Goal: Task Accomplishment & Management: Use online tool/utility

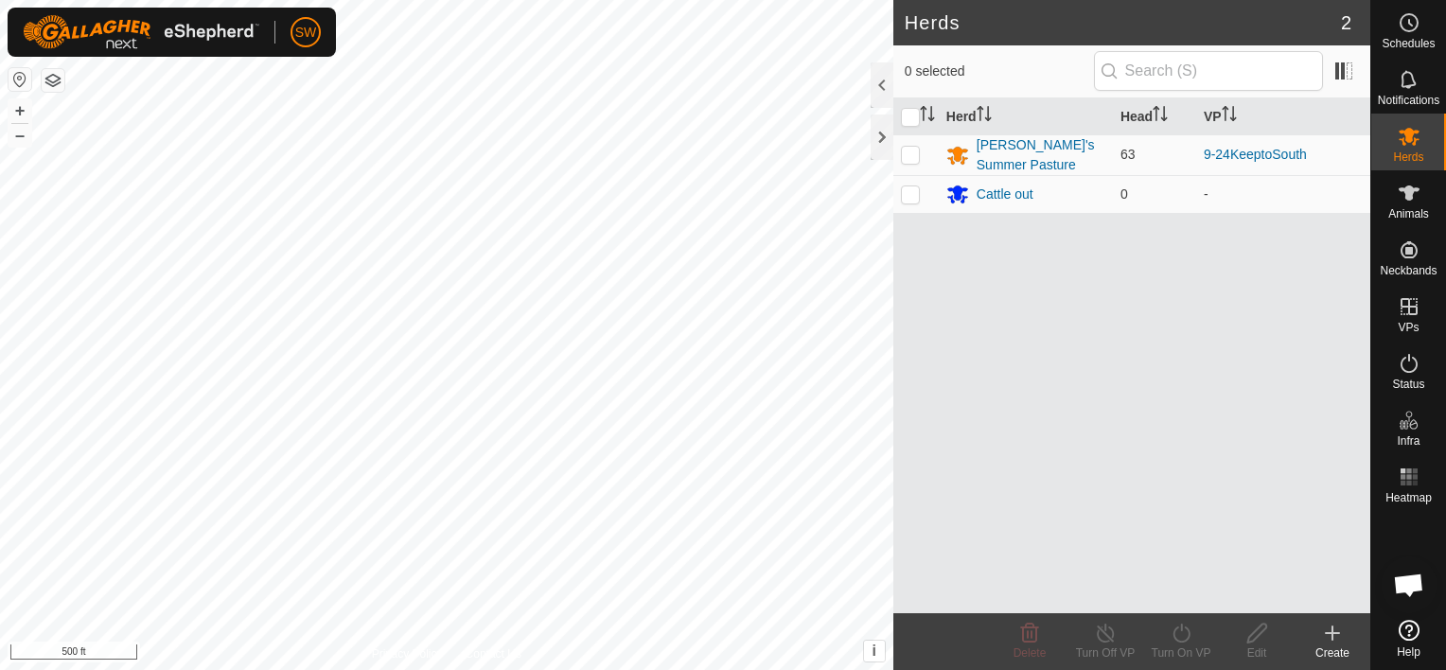
scroll to position [10298, 0]
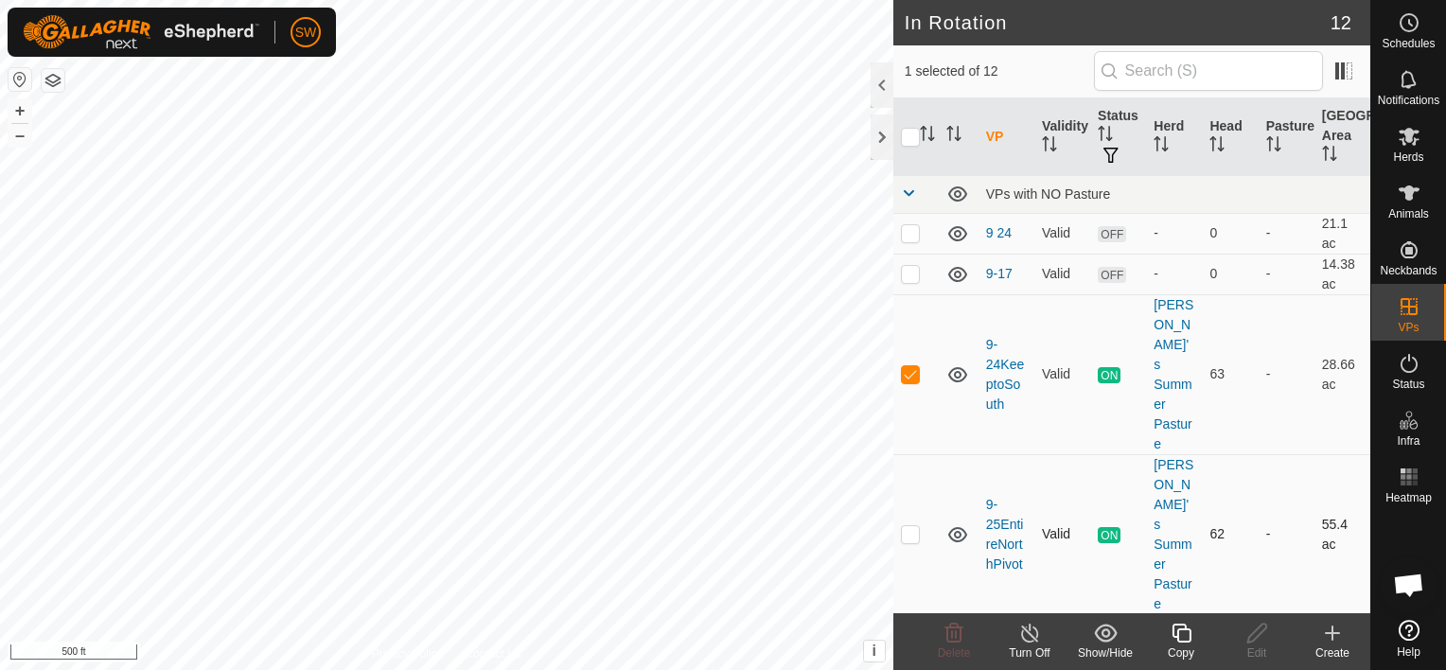
click at [911, 526] on p-checkbox at bounding box center [910, 533] width 19 height 15
click at [908, 454] on td at bounding box center [915, 534] width 45 height 160
checkbox input "false"
click at [1106, 527] on span "ON" at bounding box center [1109, 535] width 23 height 16
click at [1411, 157] on span "Herds" at bounding box center [1408, 156] width 30 height 11
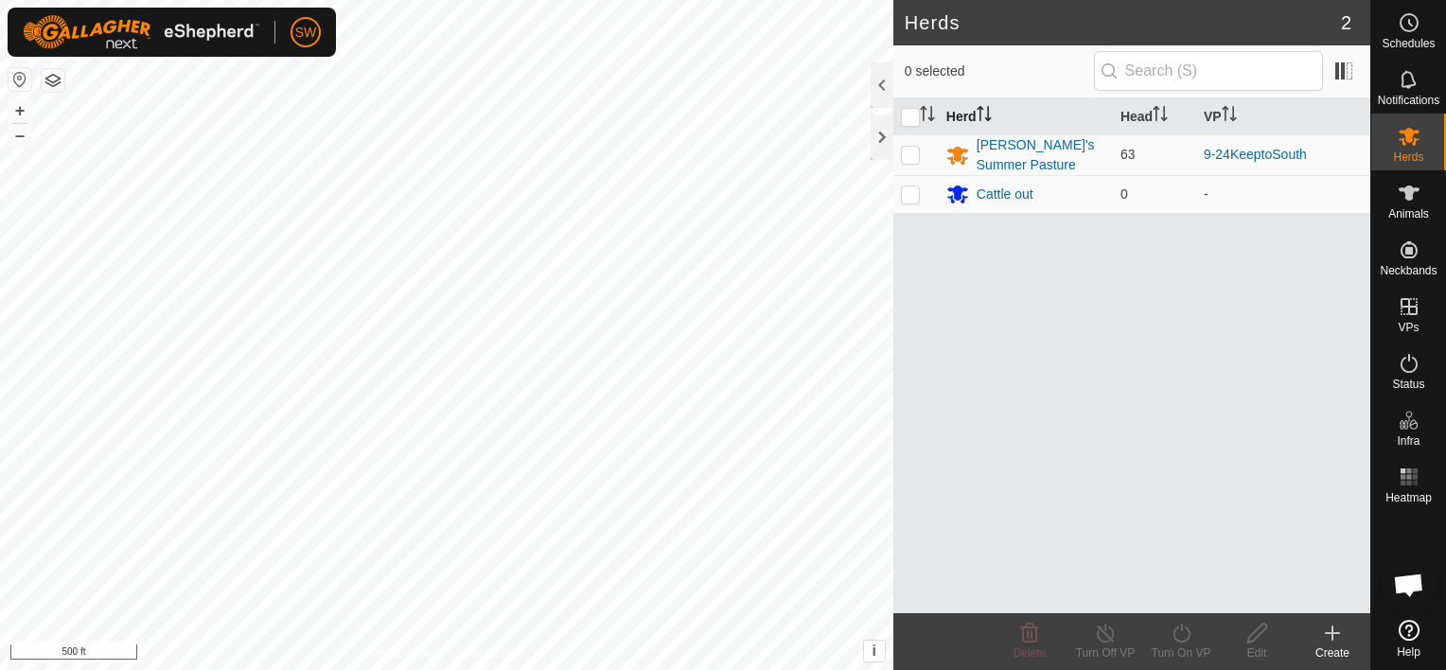
drag, startPoint x: 990, startPoint y: 149, endPoint x: 980, endPoint y: 129, distance: 22.0
click at [980, 129] on table "Herd Head VP [PERSON_NAME]'s Summer Pasture 63 9-24KeeptoSouth Cattle out 0 -" at bounding box center [1131, 155] width 477 height 115
click at [988, 148] on div "[PERSON_NAME]'s Summer Pasture" at bounding box center [1040, 155] width 129 height 40
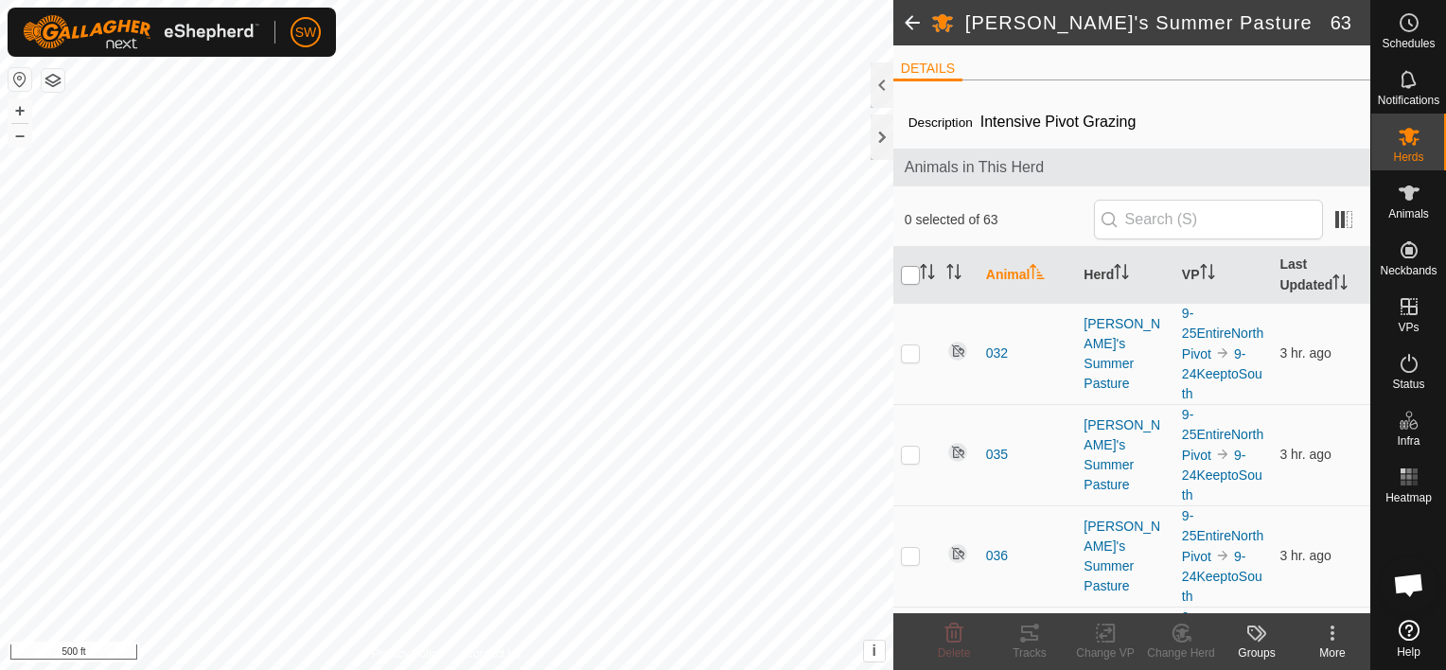
click at [910, 273] on input "checkbox" at bounding box center [910, 275] width 19 height 19
checkbox input "true"
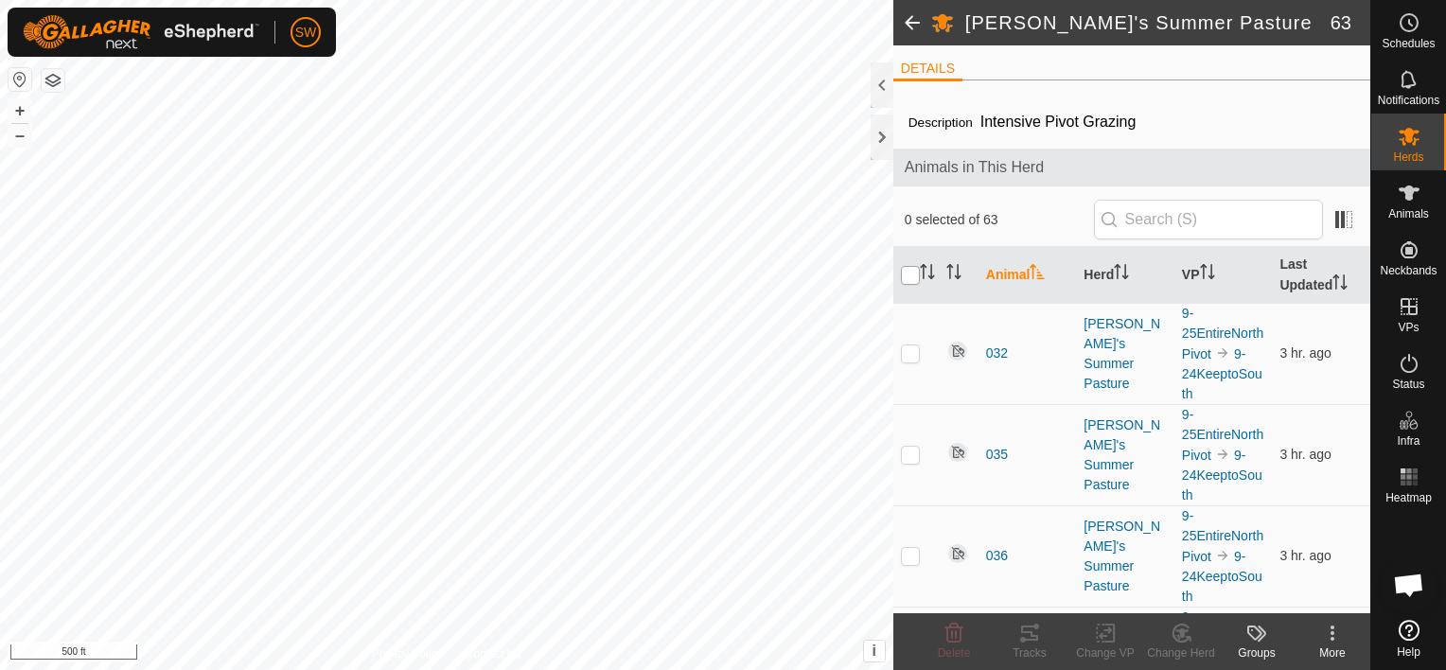
checkbox input "true"
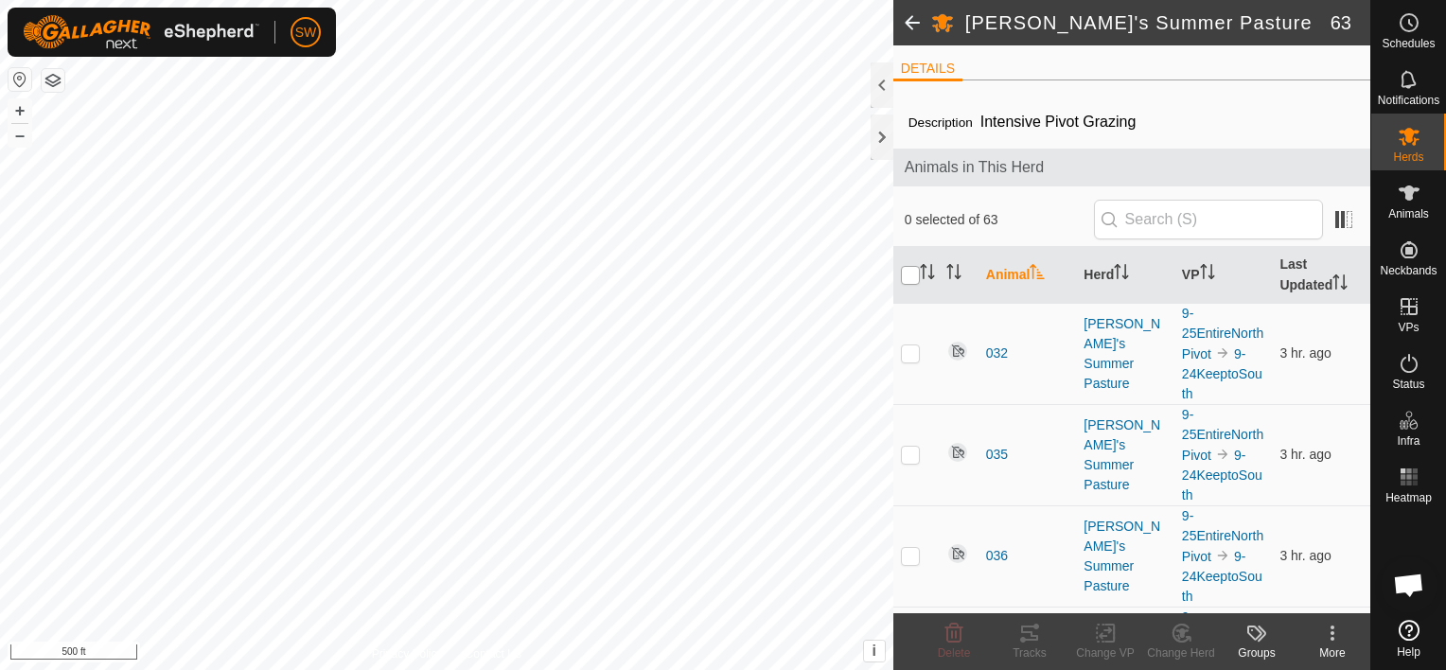
checkbox input "true"
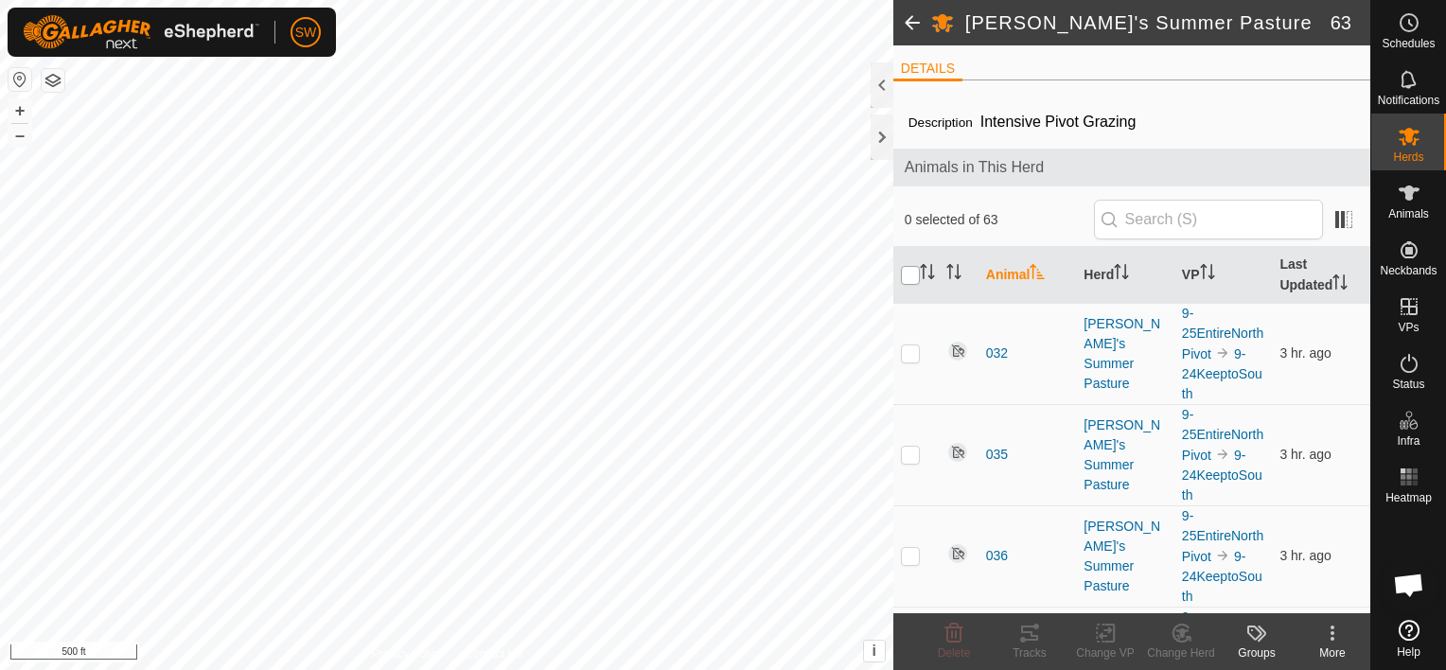
checkbox input "true"
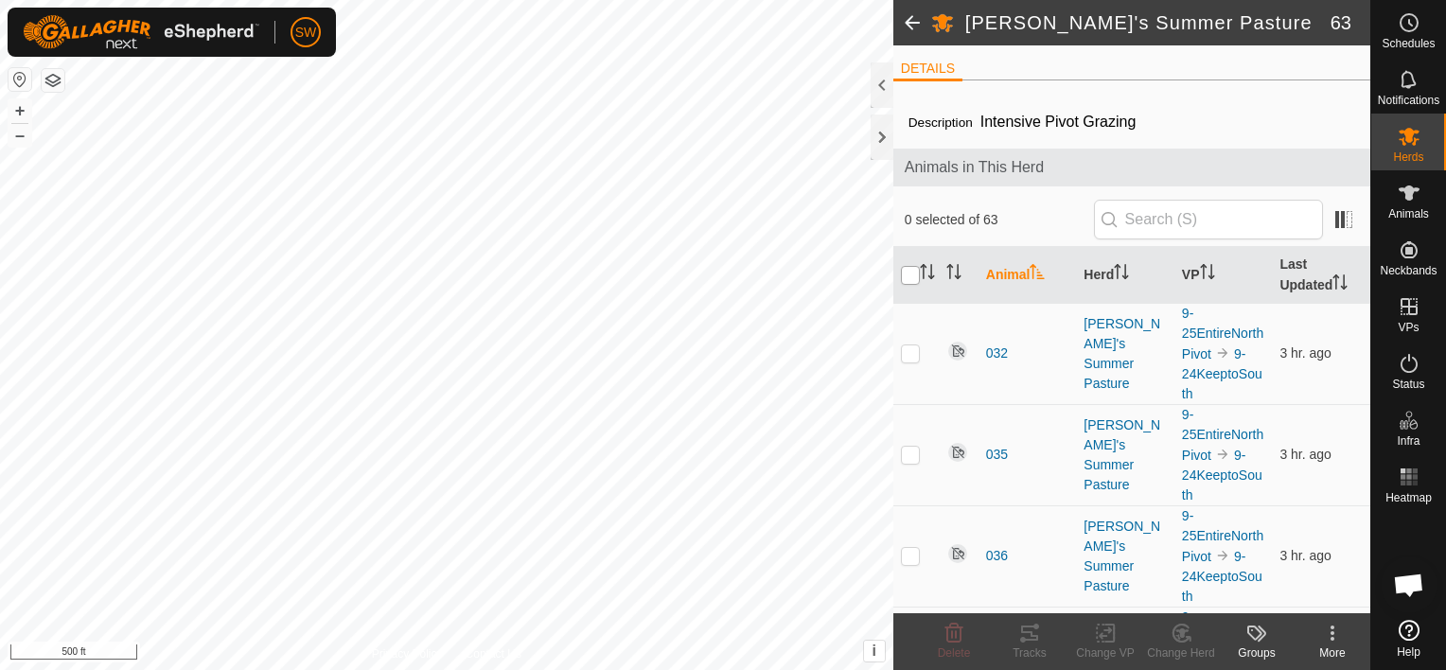
checkbox input "true"
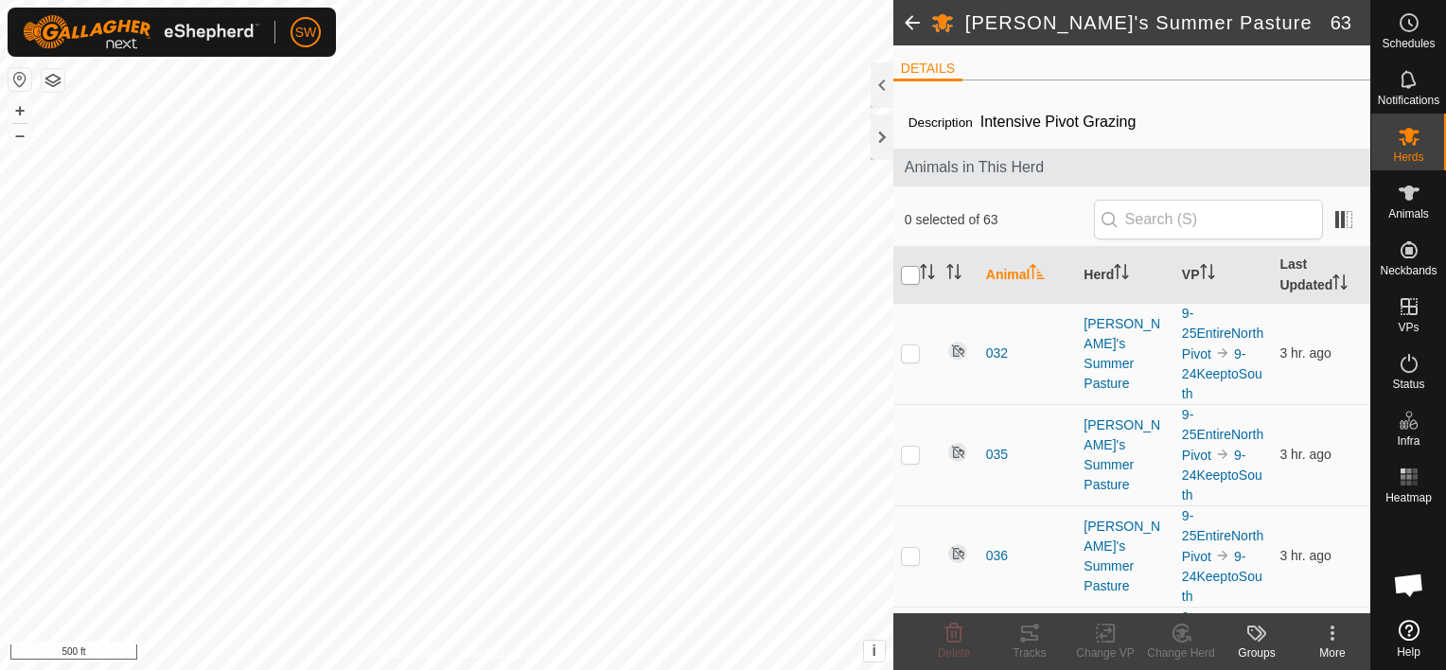
checkbox input "true"
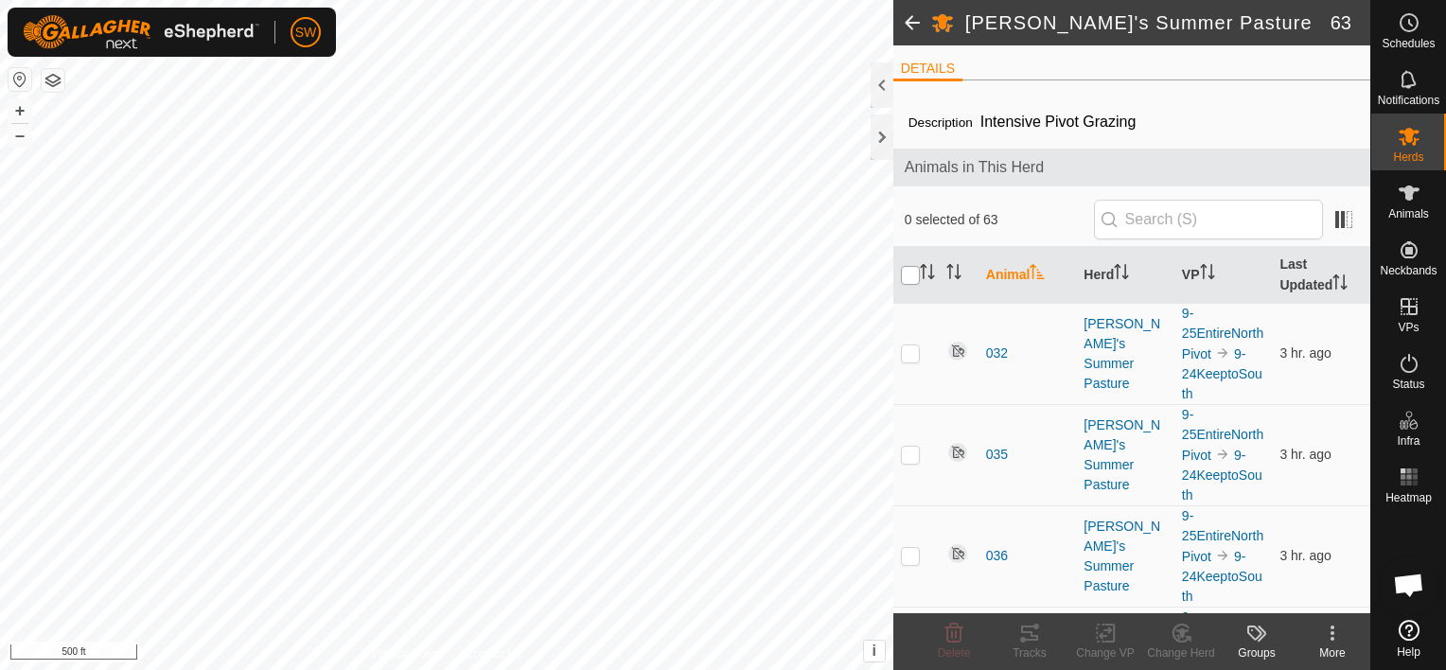
checkbox input "true"
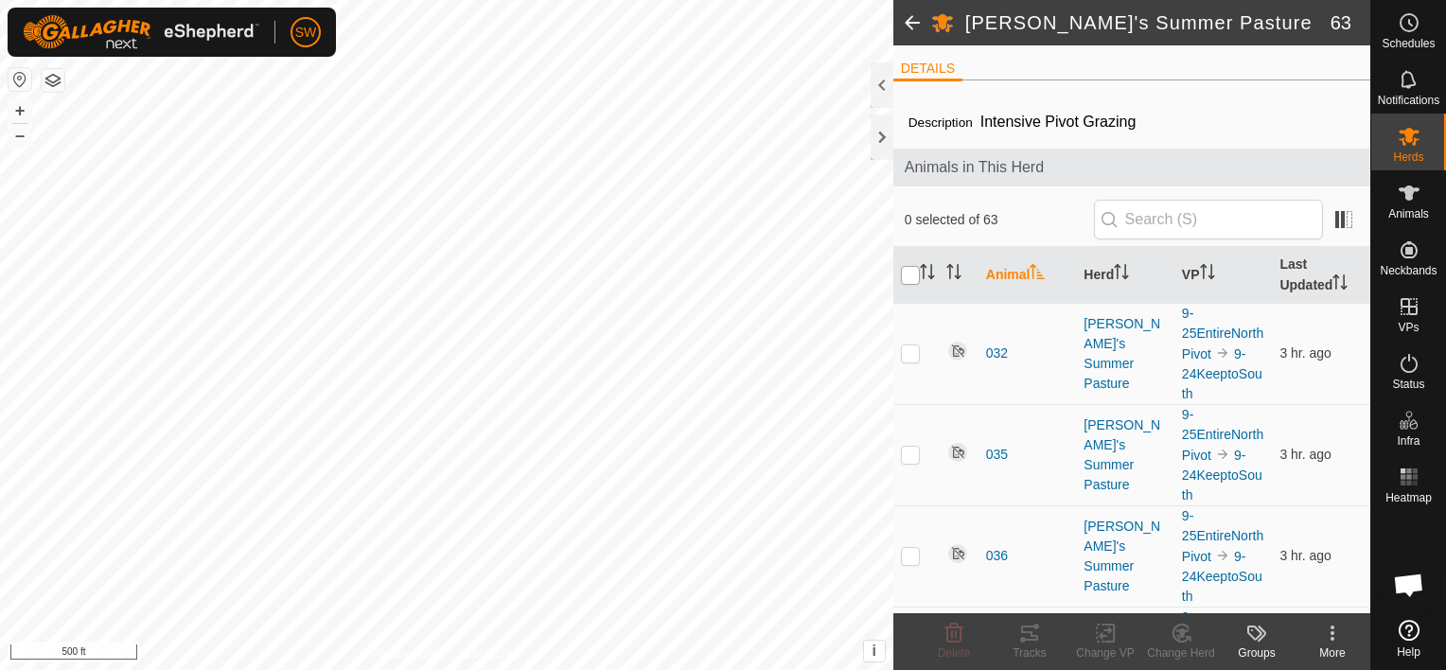
checkbox input "true"
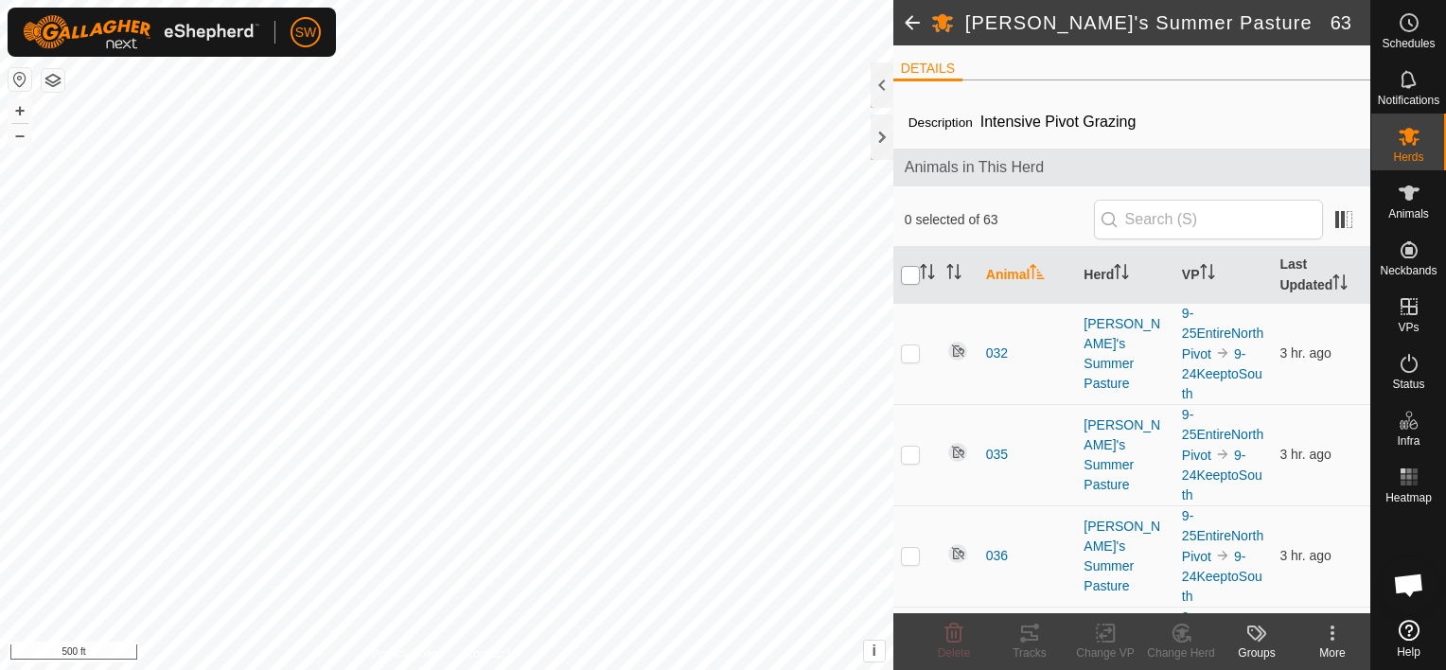
checkbox input "true"
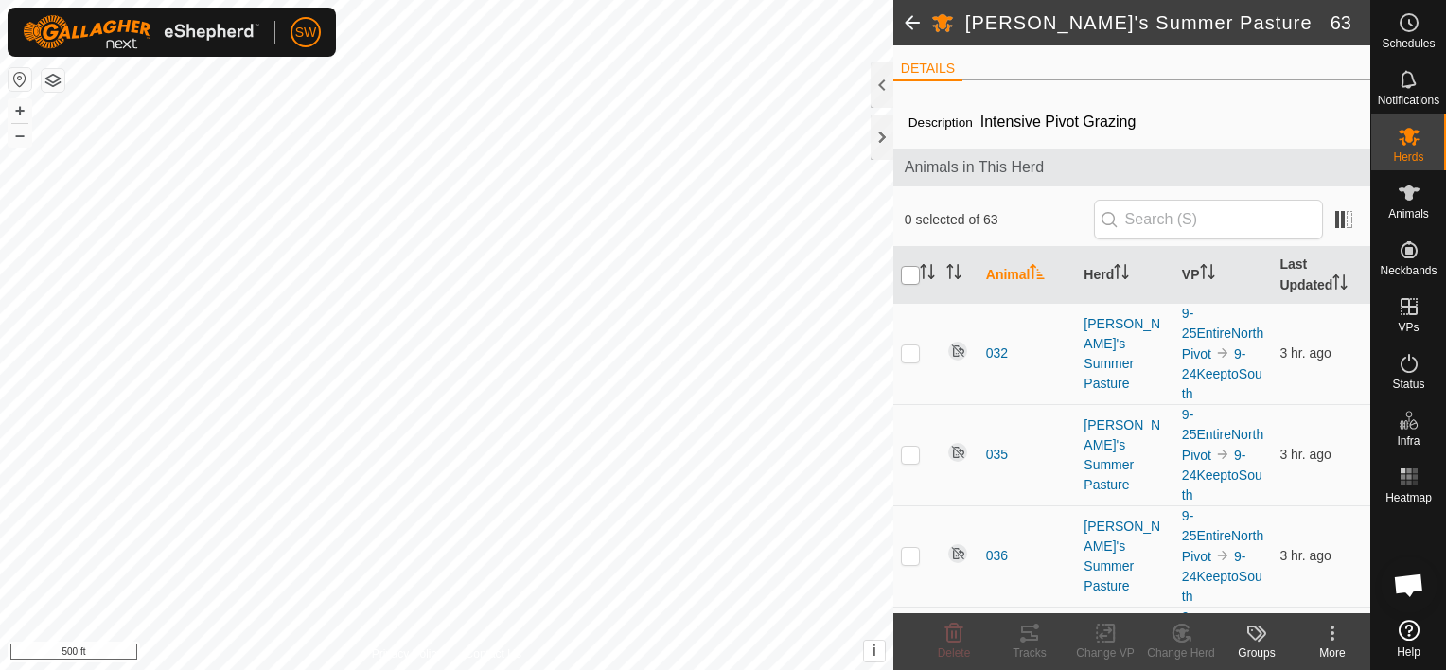
checkbox input "true"
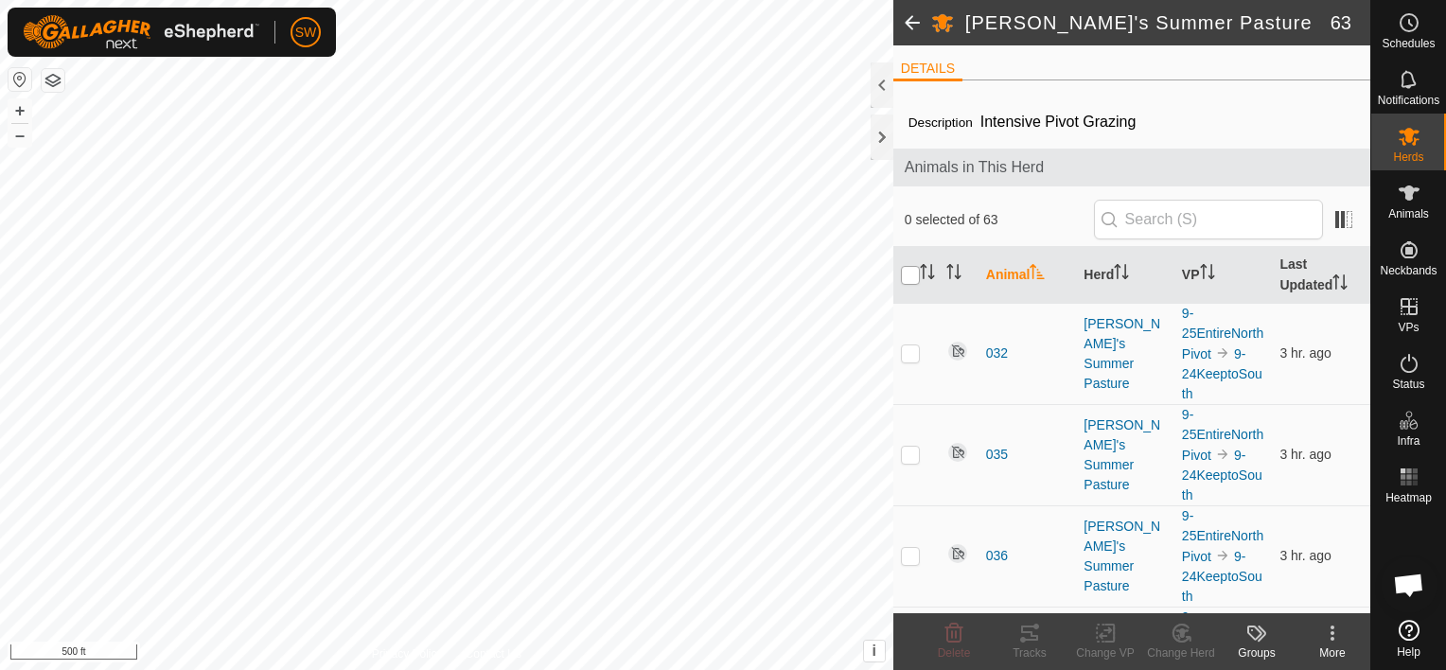
checkbox input "true"
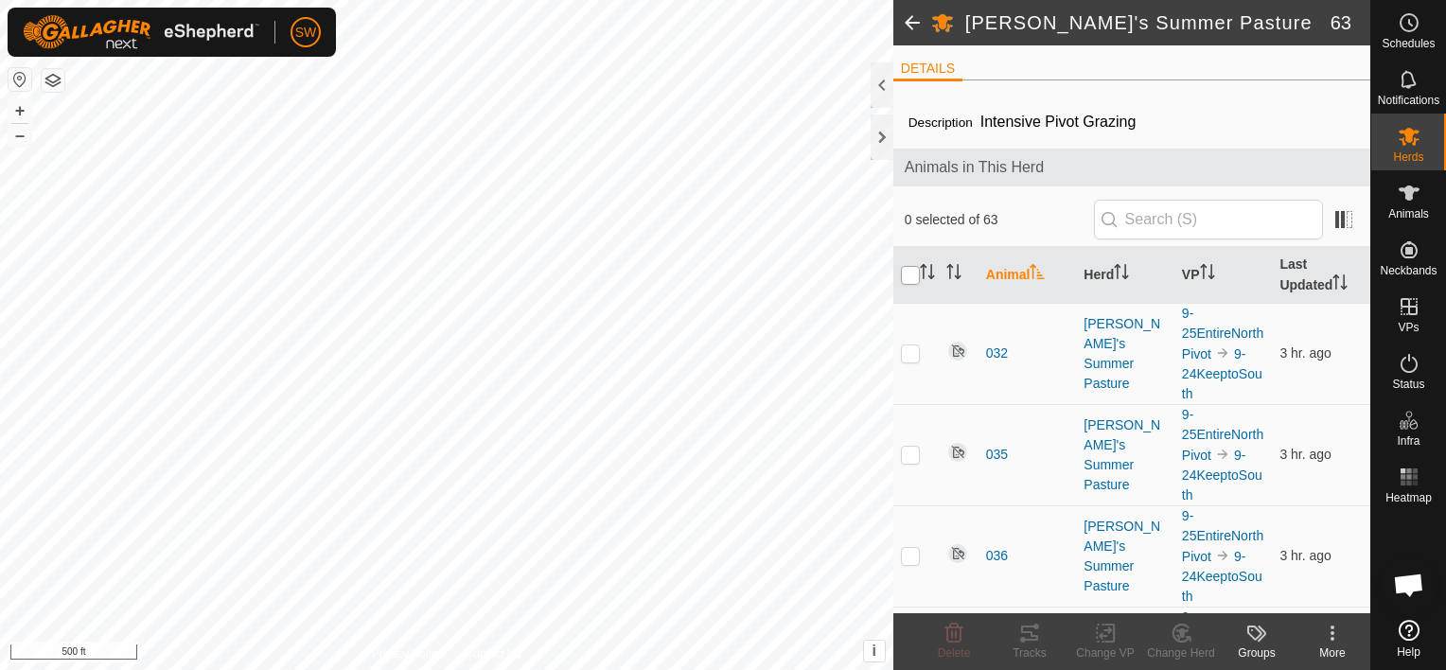
checkbox input "true"
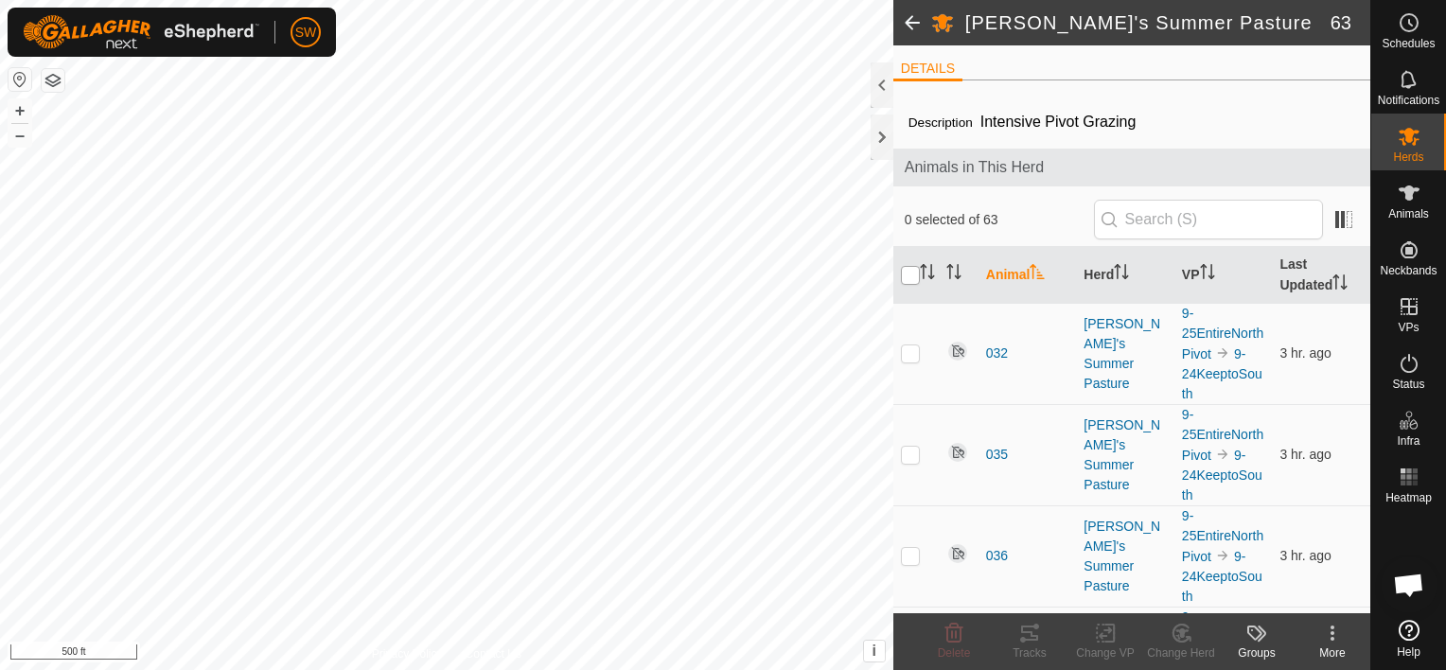
checkbox input "true"
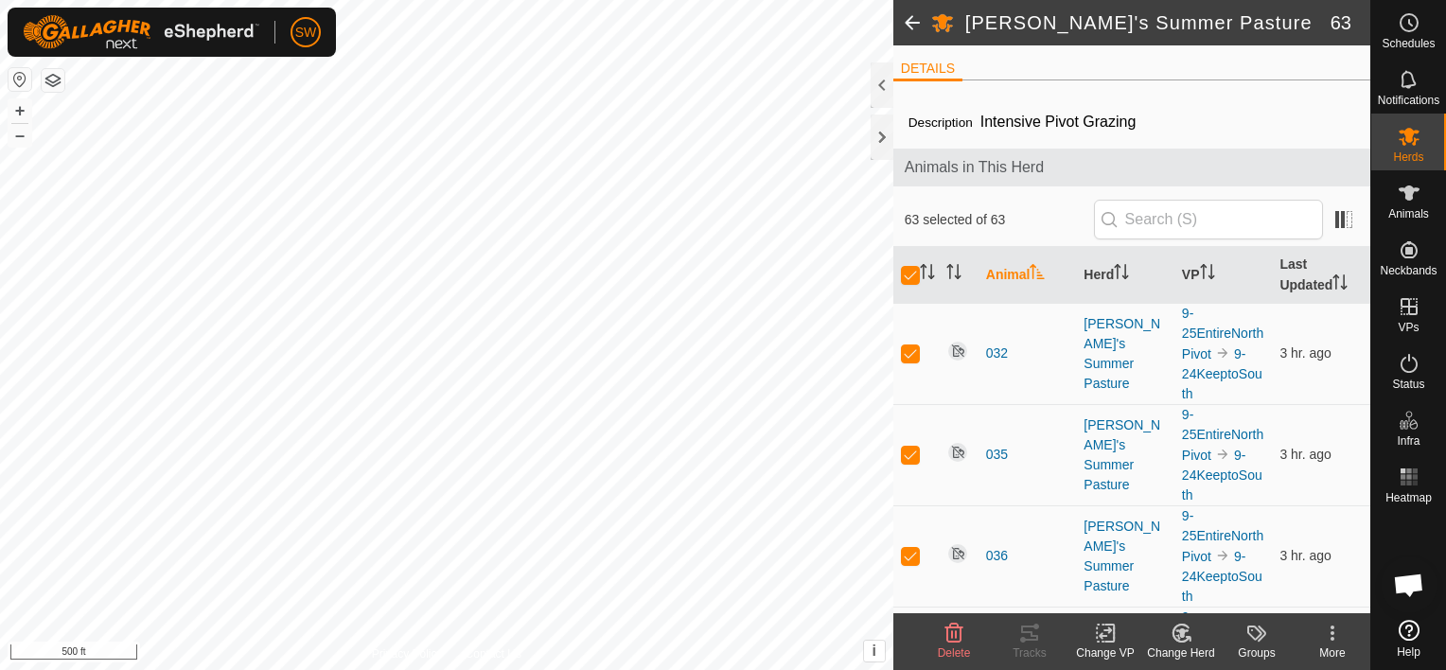
click at [1102, 651] on div "Change VP" at bounding box center [1105, 652] width 76 height 17
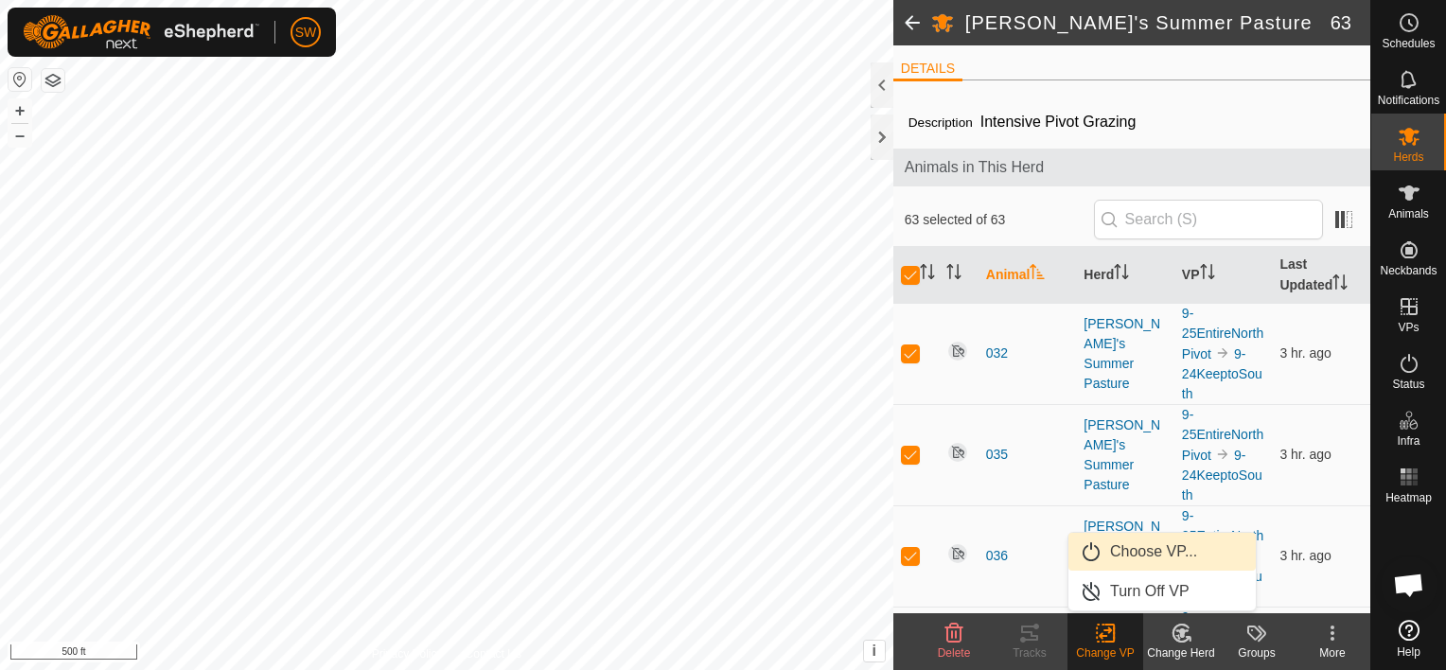
click at [1122, 561] on link "Choose VP..." at bounding box center [1161, 552] width 187 height 38
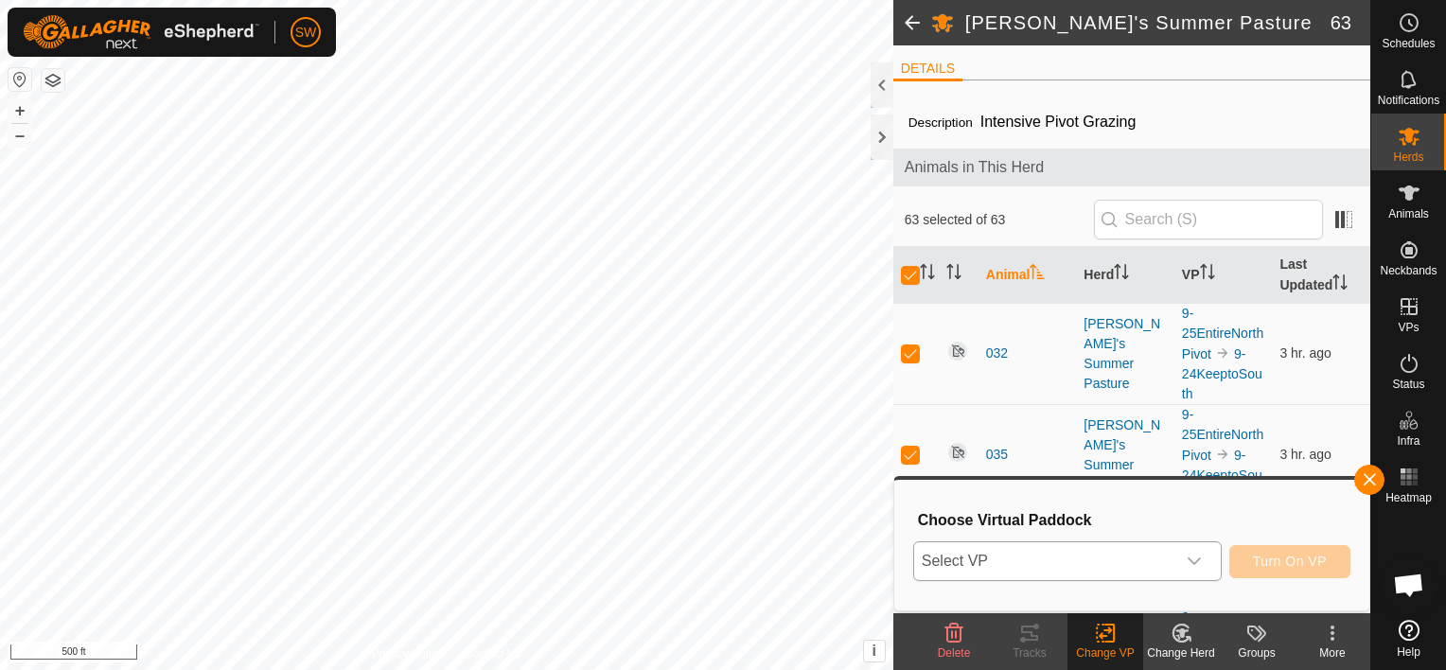
click at [1181, 554] on div "dropdown trigger" at bounding box center [1194, 561] width 38 height 38
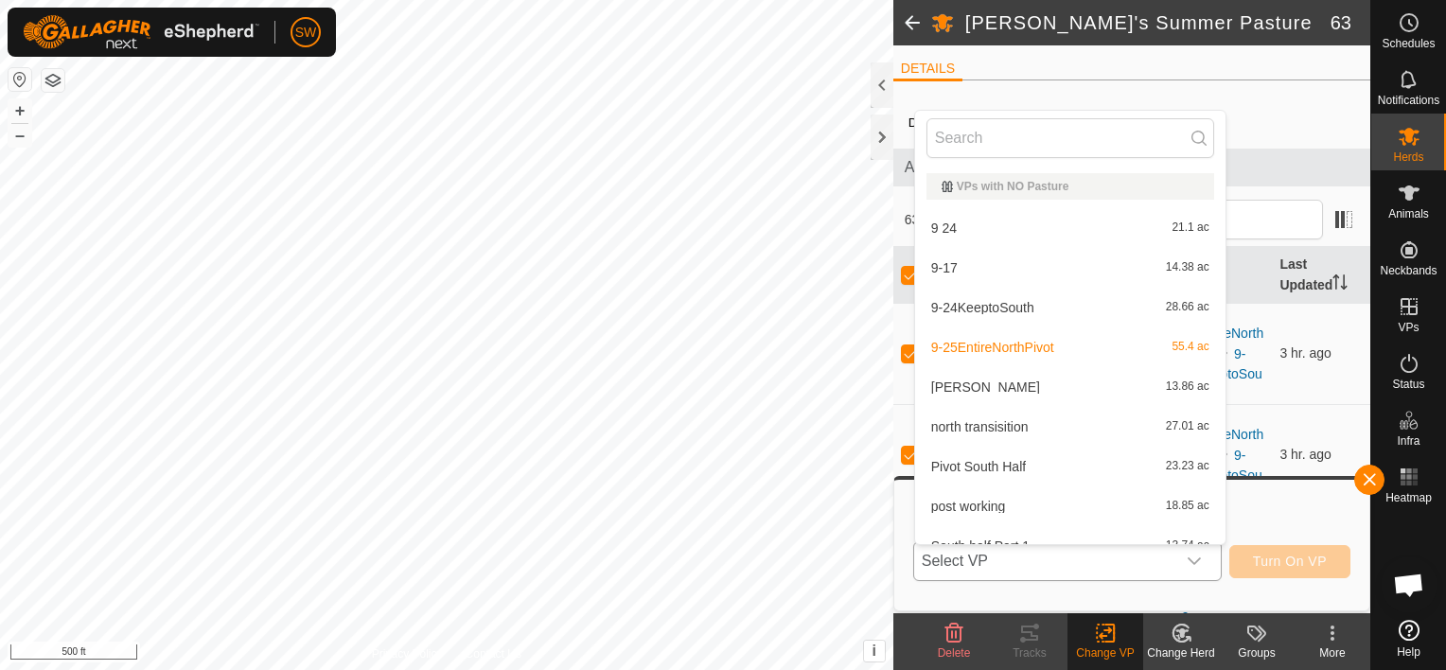
scroll to position [21, 0]
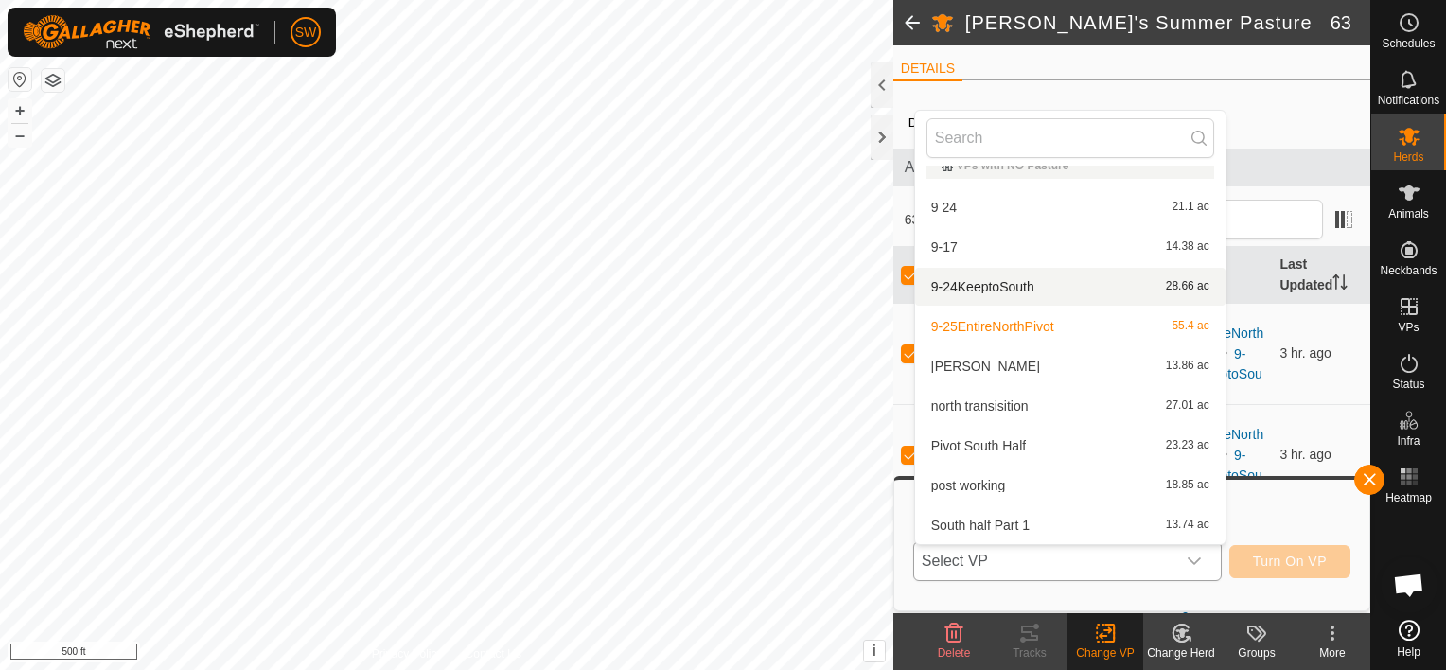
click at [1003, 280] on li "9-24KeeptoSouth 28.66 ac" at bounding box center [1070, 287] width 310 height 38
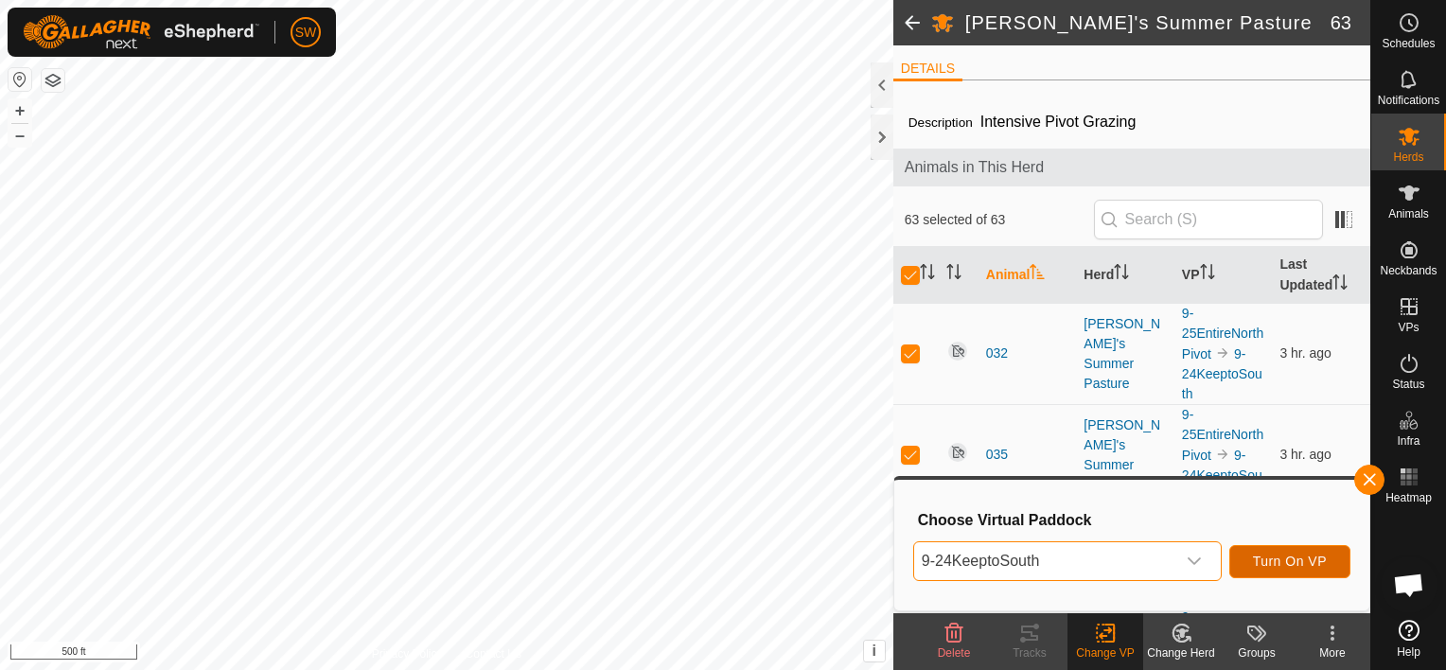
click at [1273, 562] on span "Turn On VP" at bounding box center [1290, 560] width 74 height 15
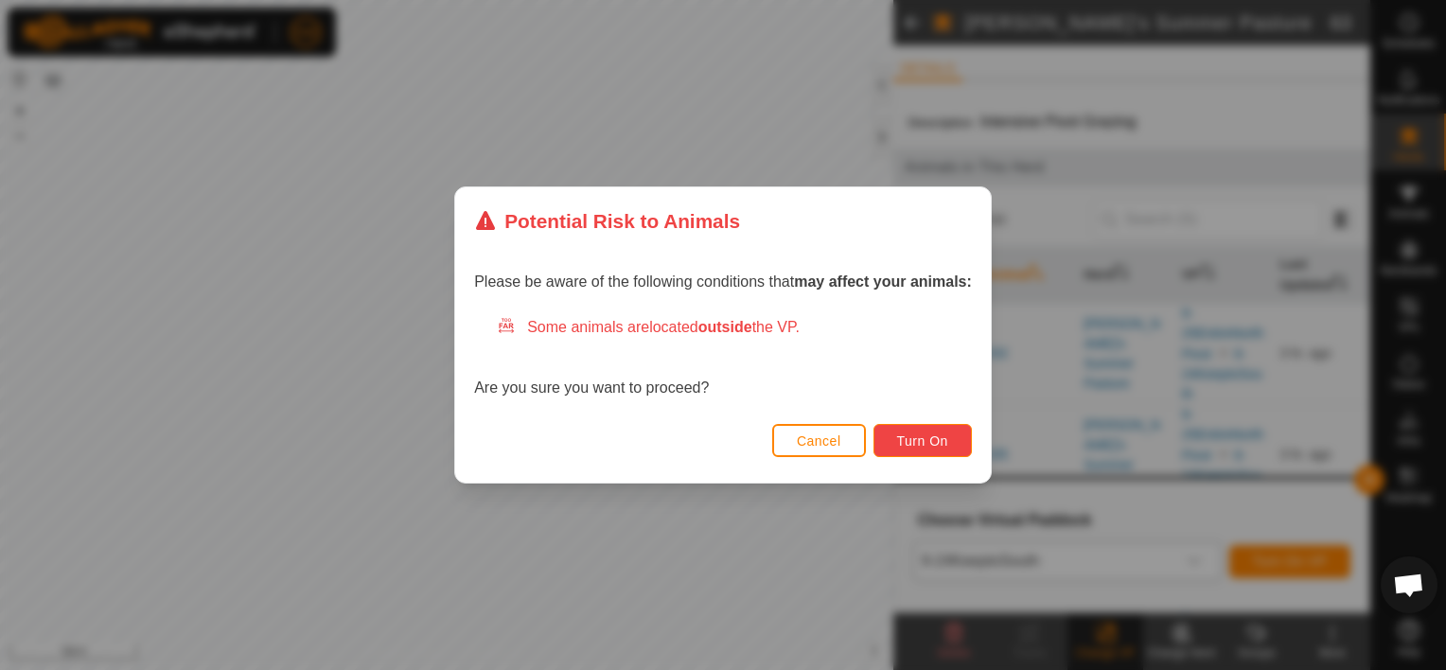
click at [912, 438] on span "Turn On" at bounding box center [922, 440] width 51 height 15
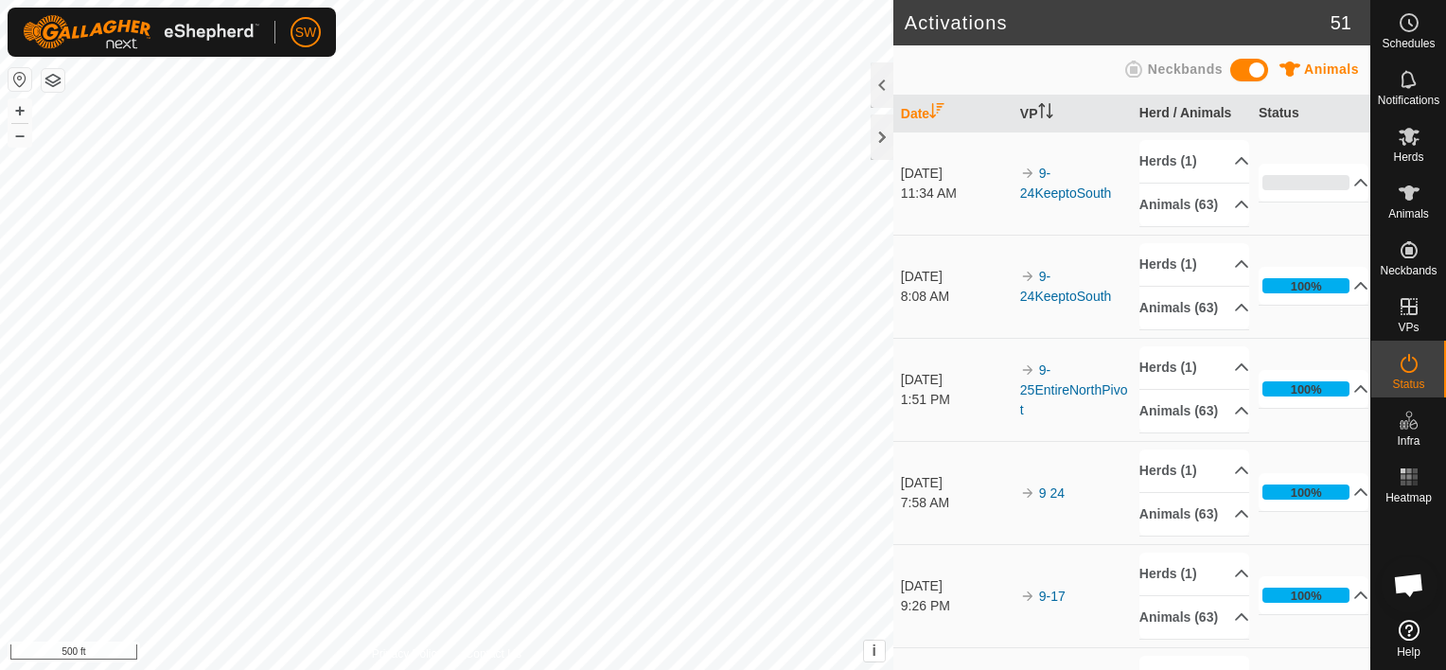
scroll to position [10298, 0]
